Goal: Transaction & Acquisition: Purchase product/service

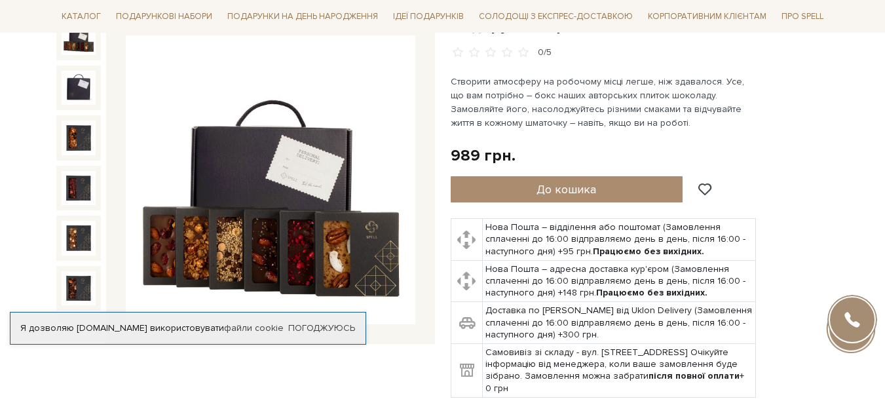
scroll to position [183, 0]
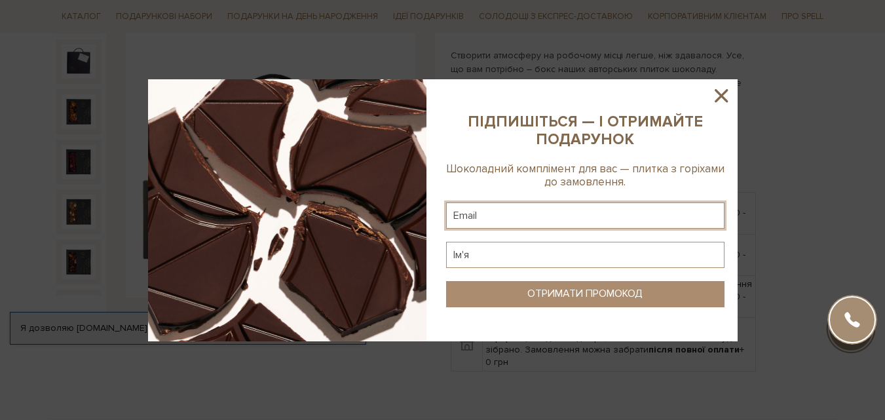
click at [615, 214] on input "text" at bounding box center [585, 215] width 278 height 26
type input "щ"
type input "olga_semenchuk@ukr.net"
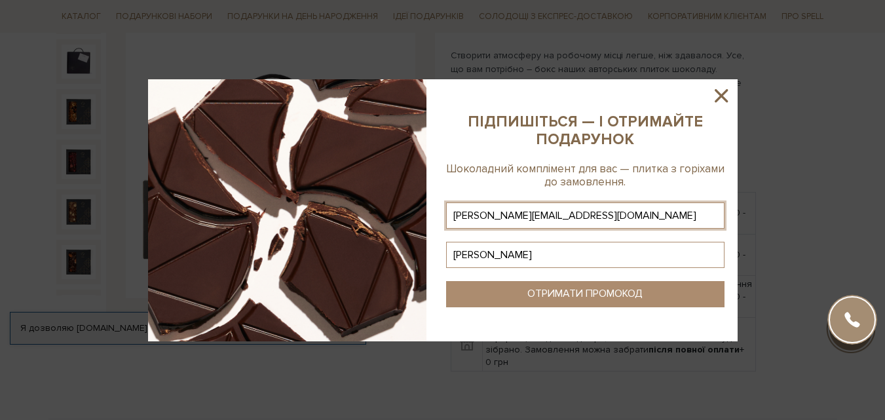
type input "Ольга"
click at [613, 291] on div "ОТРИМАТИ ПРОМОКОД" at bounding box center [584, 294] width 115 height 12
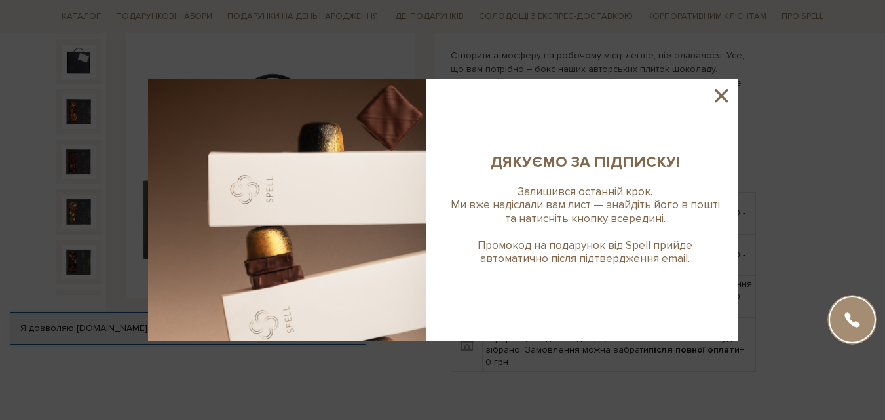
click at [721, 93] on icon at bounding box center [721, 95] width 22 height 22
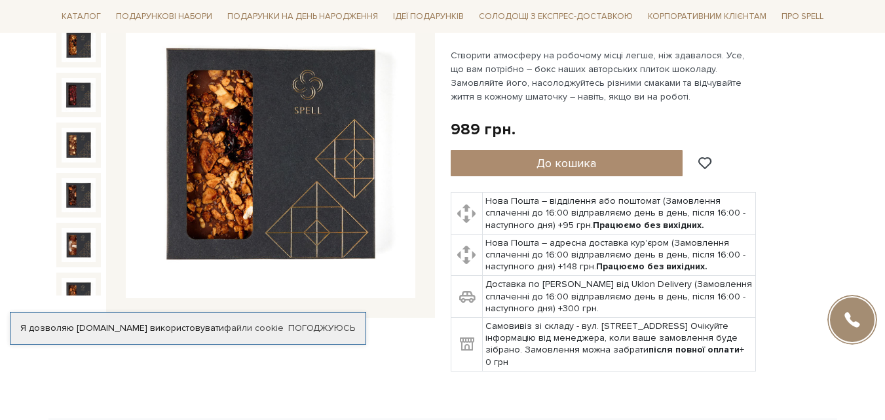
scroll to position [0, 0]
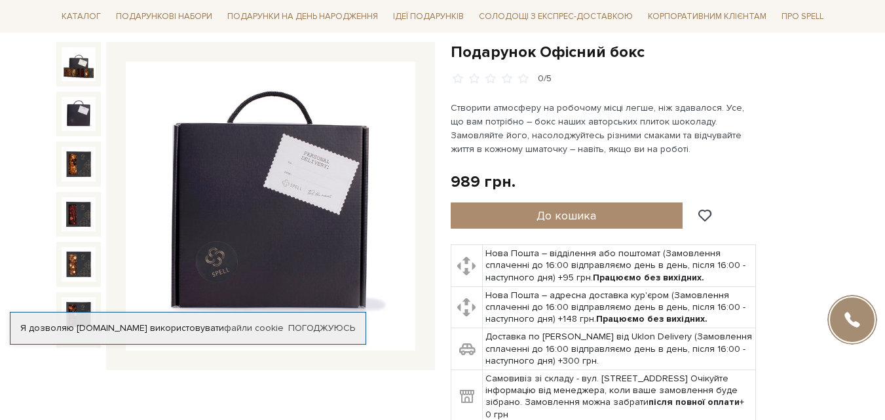
scroll to position [105, 0]
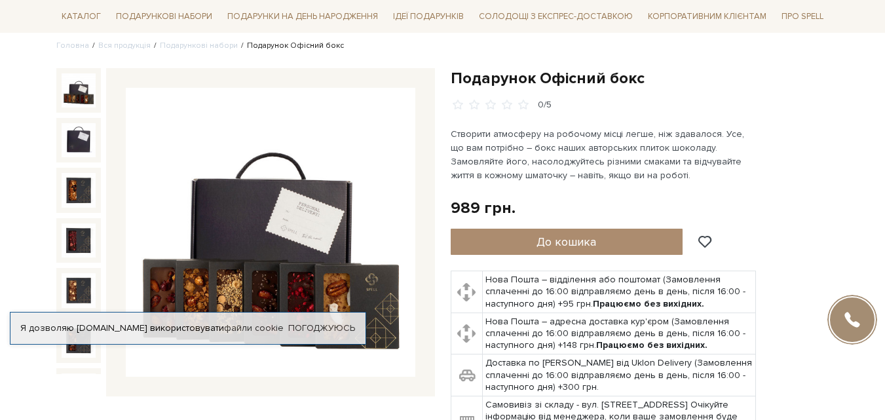
click at [72, 89] on img at bounding box center [79, 90] width 34 height 34
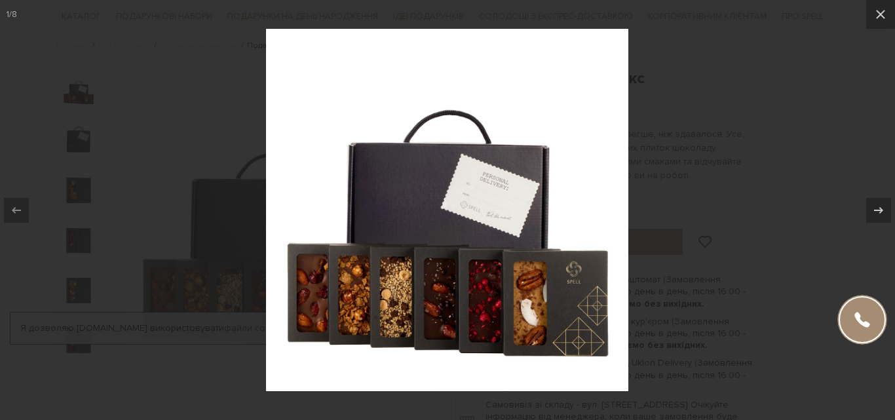
click at [48, 73] on div at bounding box center [447, 210] width 895 height 420
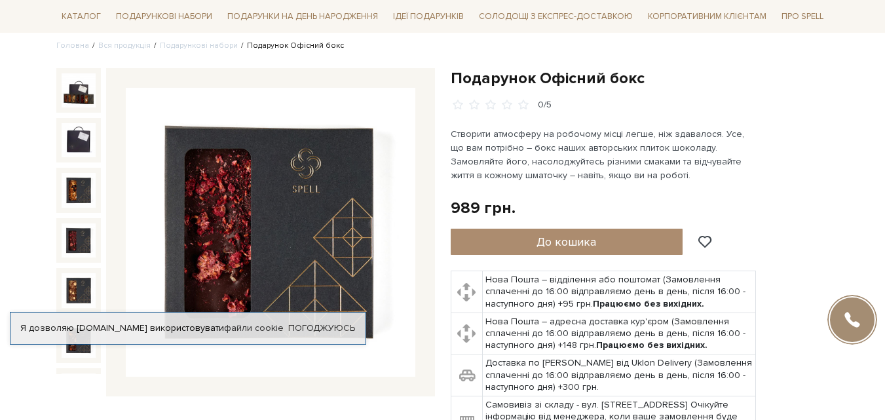
click at [126, 322] on div "Я дозволяю spellchocolate.com використовувати файли cookie" at bounding box center [187, 328] width 355 height 12
click at [308, 322] on link "Погоджуюсь" at bounding box center [321, 328] width 67 height 12
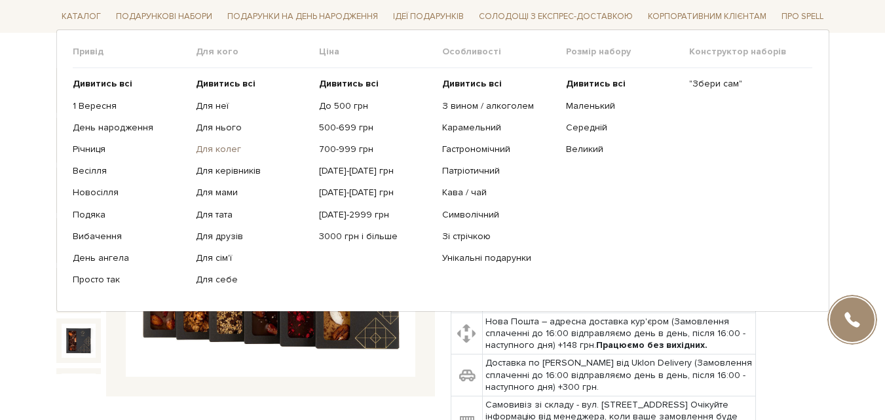
click at [225, 145] on link "Для колег" at bounding box center [252, 149] width 113 height 12
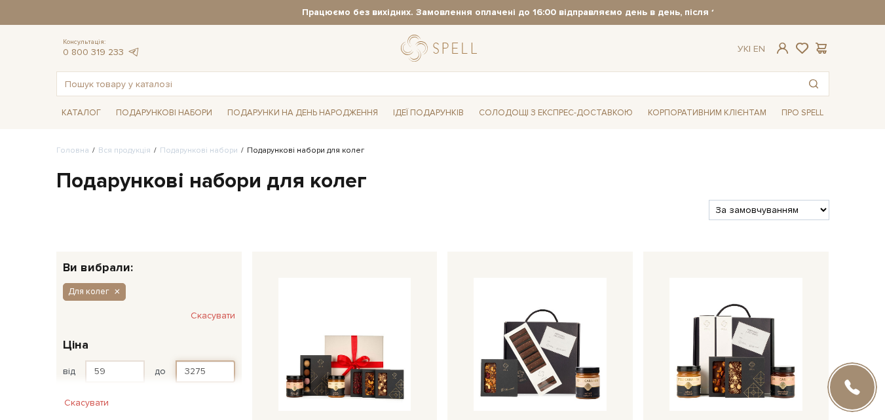
click at [215, 371] on input "3275" at bounding box center [206, 371] width 60 height 22
type input "3"
type input "1000"
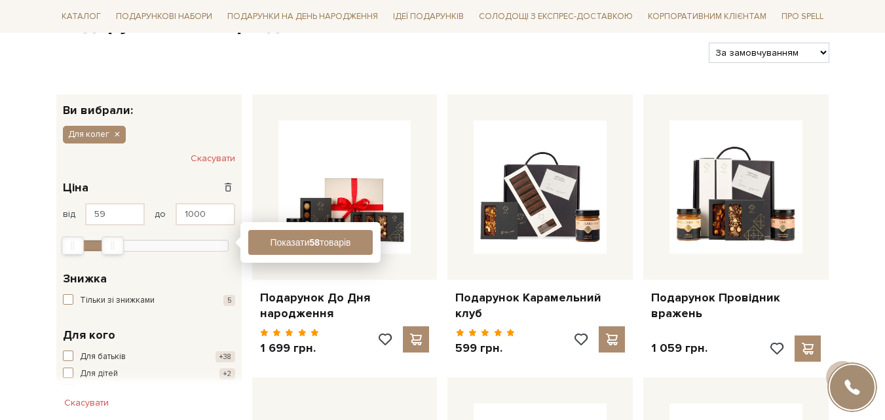
scroll to position [183, 0]
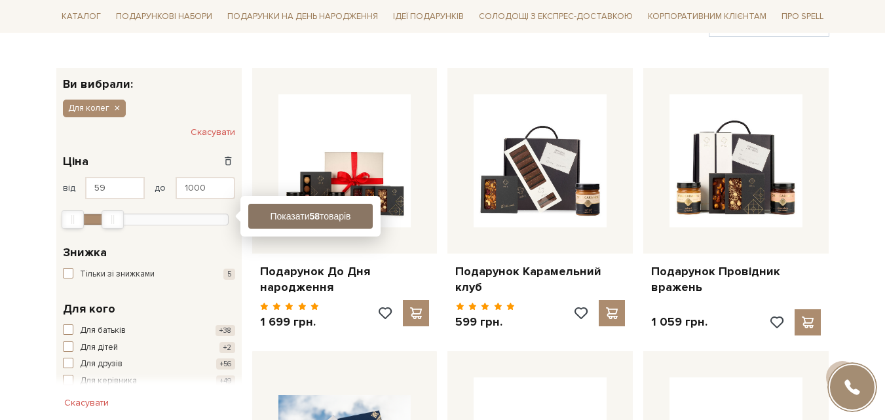
click at [304, 214] on button "Показати 58 товарів" at bounding box center [310, 216] width 124 height 25
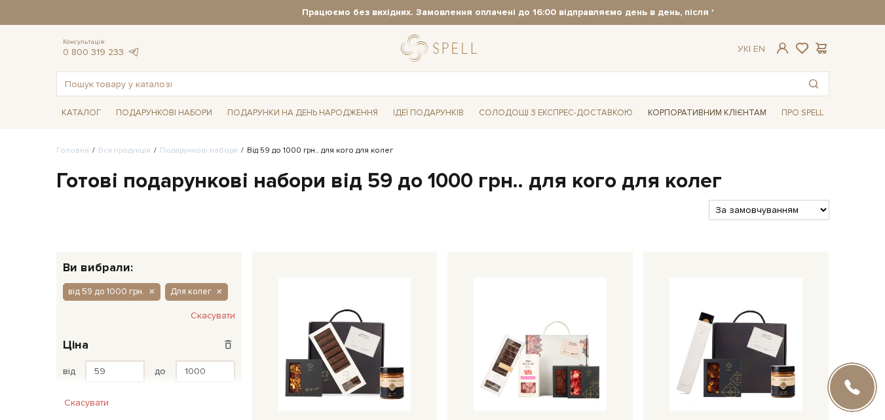
click at [684, 111] on link "Корпоративним клієнтам" at bounding box center [707, 113] width 129 height 22
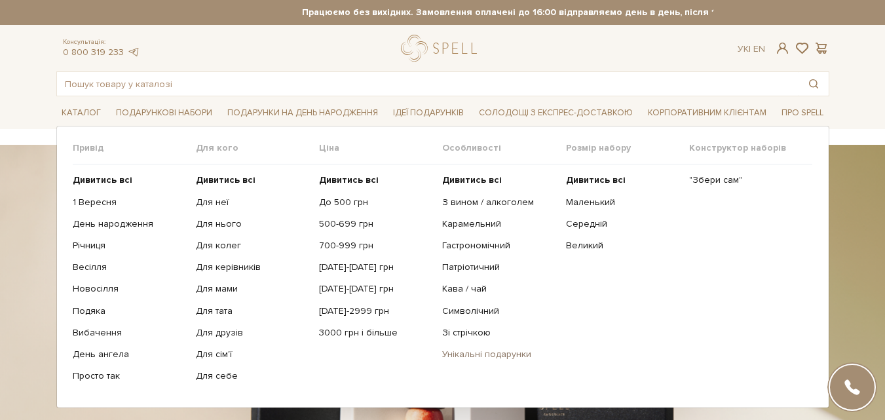
click at [496, 356] on link "Унікальні подарунки" at bounding box center [498, 354] width 113 height 12
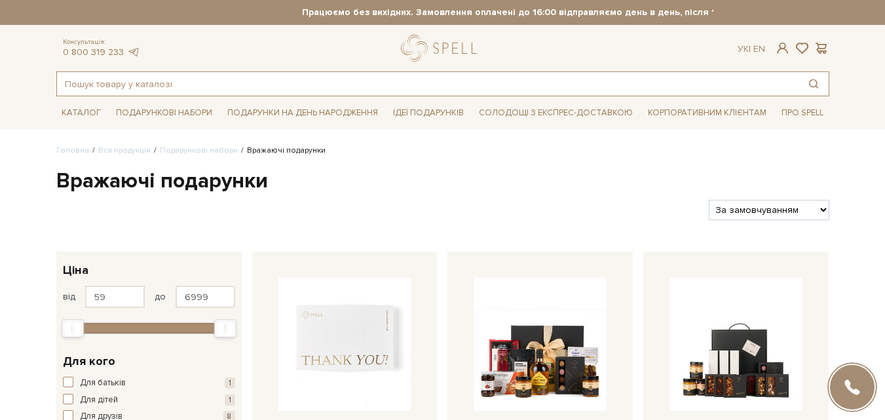
click at [333, 83] on input "text" at bounding box center [427, 84] width 741 height 24
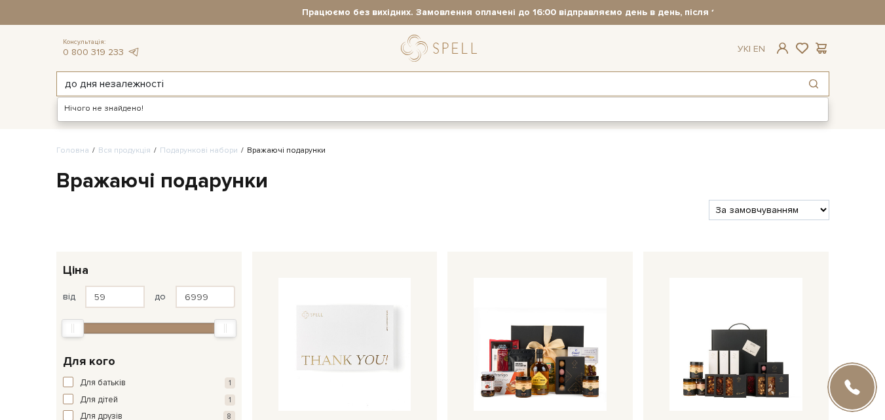
type input "до дня незалежності"
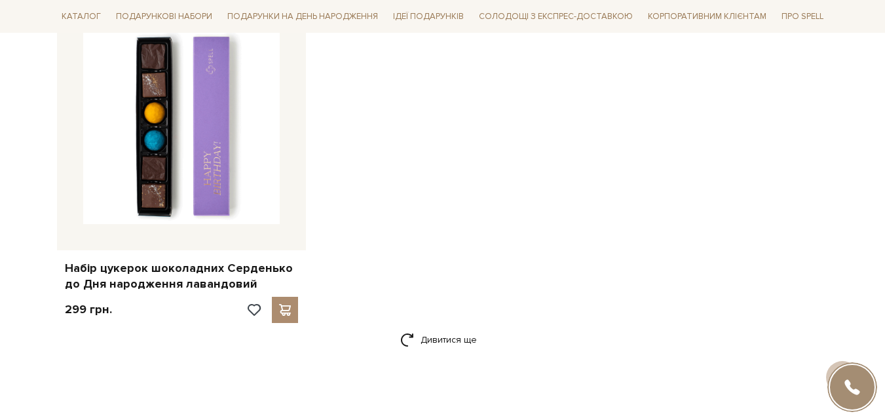
scroll to position [1988, 0]
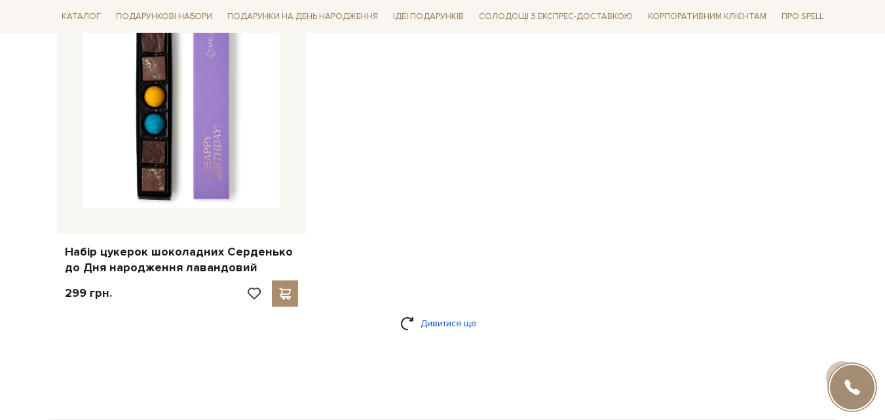
click at [464, 315] on link "Дивитися ще" at bounding box center [442, 323] width 85 height 23
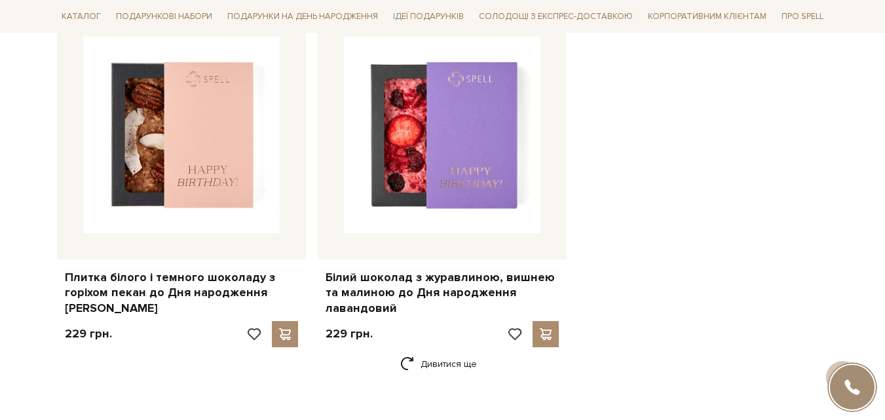
scroll to position [3720, 0]
